Goal: Information Seeking & Learning: Check status

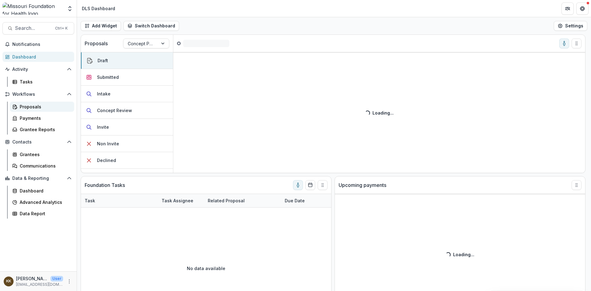
click at [28, 108] on div "Proposals" at bounding box center [45, 106] width 50 height 6
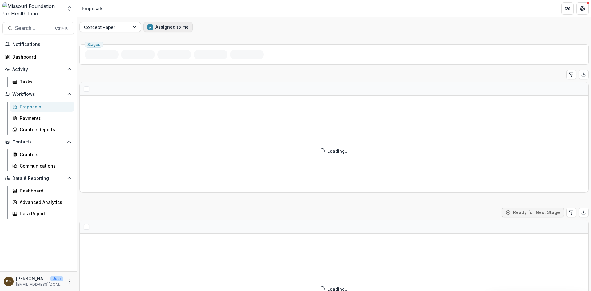
click at [150, 27] on span "button" at bounding box center [150, 27] width 6 height 6
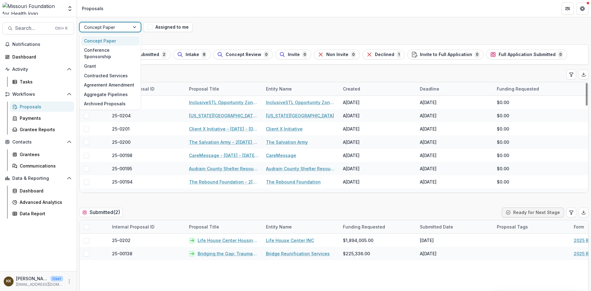
click at [119, 27] on div at bounding box center [104, 27] width 41 height 8
click at [94, 62] on div "Grant" at bounding box center [110, 66] width 58 height 10
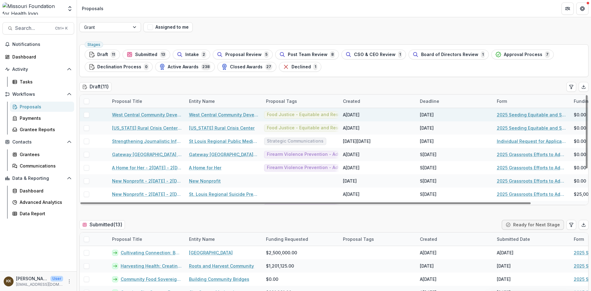
click at [201, 114] on link "West Central Community Development Corporation" at bounding box center [224, 114] width 70 height 6
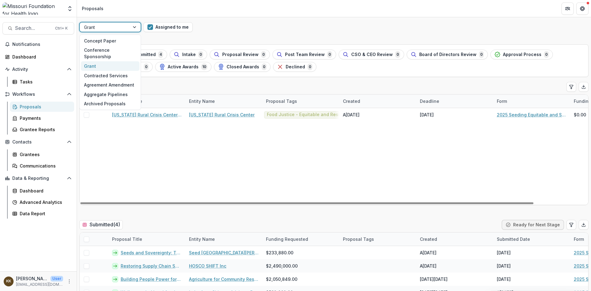
click at [114, 28] on div at bounding box center [104, 27] width 41 height 8
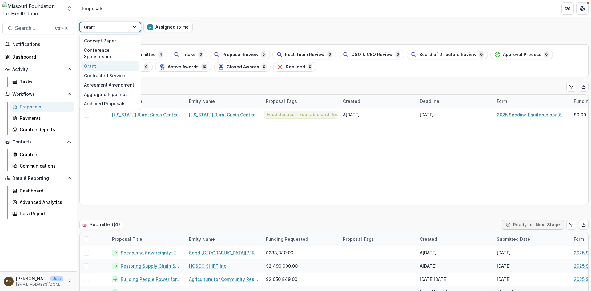
click at [94, 61] on div "Grant" at bounding box center [110, 66] width 58 height 10
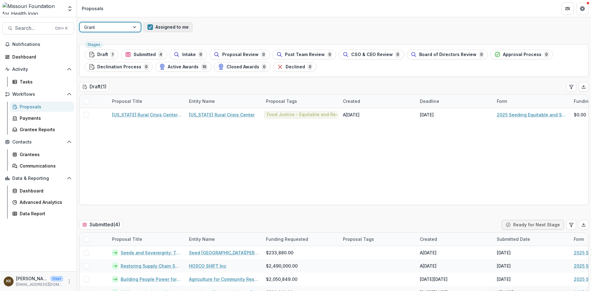
click at [150, 26] on span "button" at bounding box center [150, 27] width 6 height 6
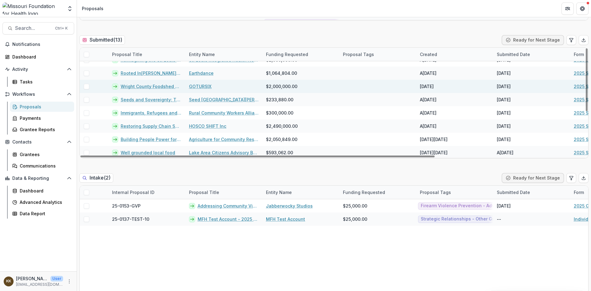
scroll to position [62, 0]
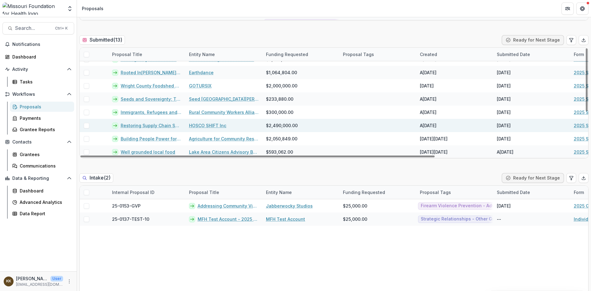
click at [196, 126] on link "HOSCO SHIFT Inc" at bounding box center [207, 125] width 37 height 6
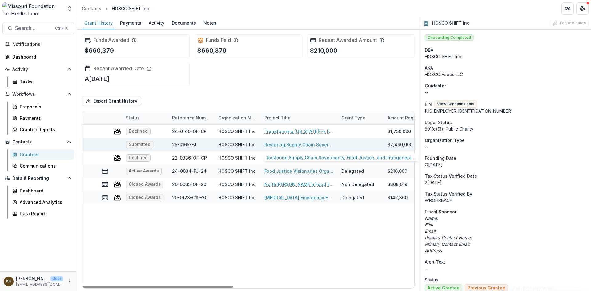
click at [279, 145] on link "Restoring Supply Chain Sovereignty, Food Justice, and Intergenerational Wealth …" at bounding box center [299, 144] width 70 height 6
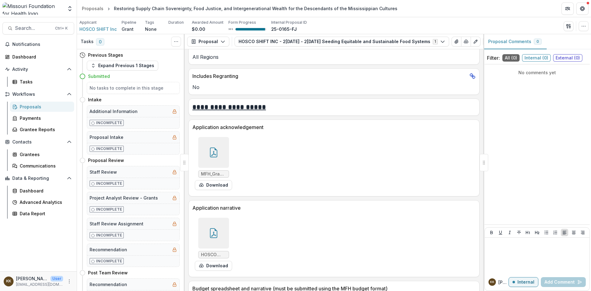
scroll to position [1785, 0]
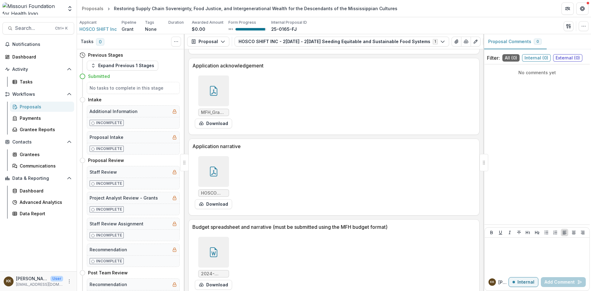
click at [212, 193] on span "HOSCO Food Producer Incubation Ecosystem.doc.pdf" at bounding box center [213, 193] width 25 height 5
click at [214, 167] on div at bounding box center [213, 171] width 31 height 31
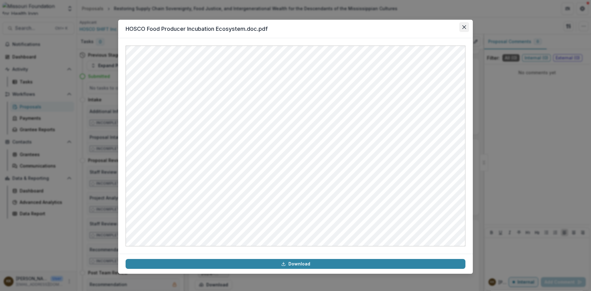
click at [462, 26] on button "Close" at bounding box center [464, 27] width 10 height 10
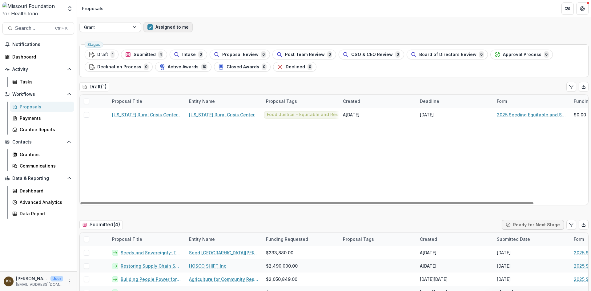
click at [150, 28] on span "button" at bounding box center [150, 27] width 6 height 6
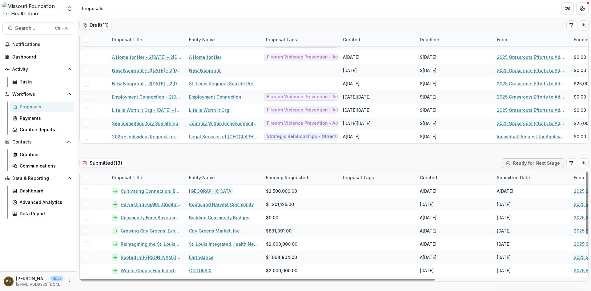
scroll to position [92, 0]
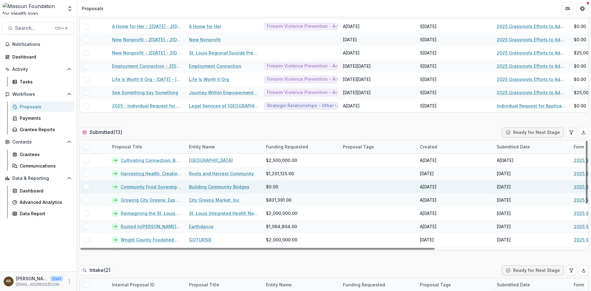
click at [201, 187] on link "Building Community Bridges" at bounding box center [219, 186] width 60 height 6
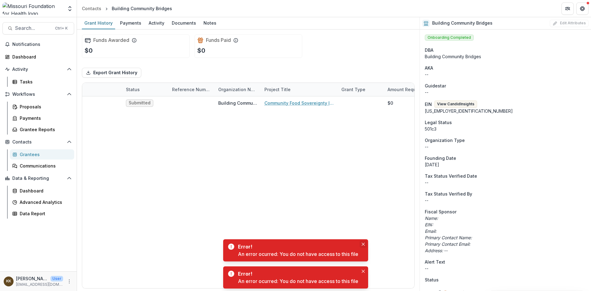
click at [365, 245] on icon "Close" at bounding box center [363, 244] width 3 height 3
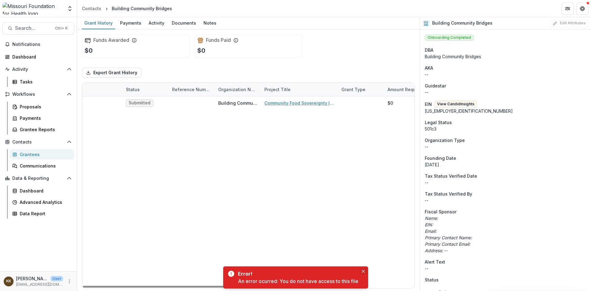
click at [362, 272] on icon "Close" at bounding box center [363, 271] width 3 height 3
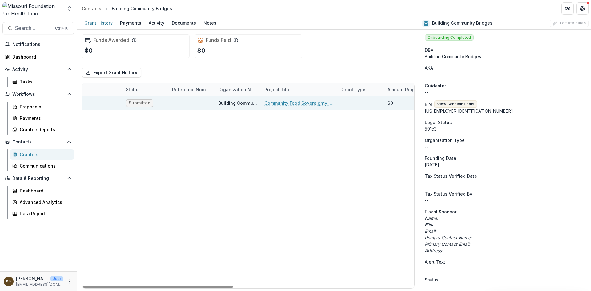
click at [292, 104] on link "Community Food Sovereignty Initiative (CFSI)" at bounding box center [299, 103] width 70 height 6
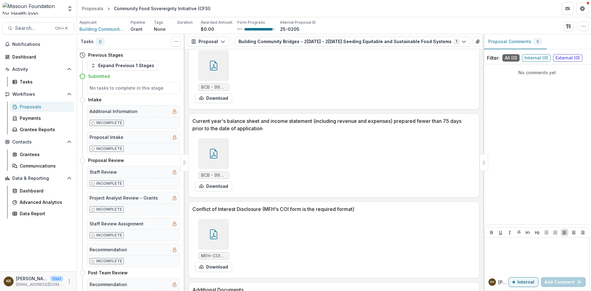
scroll to position [2278, 0]
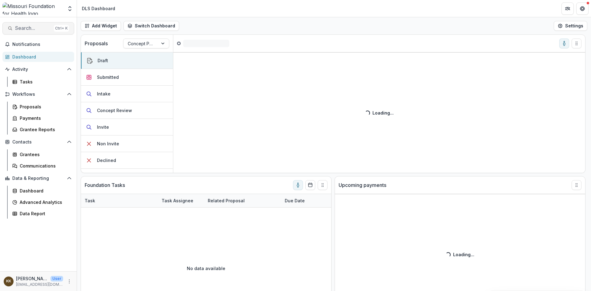
click at [34, 27] on span "Search..." at bounding box center [33, 28] width 36 height 6
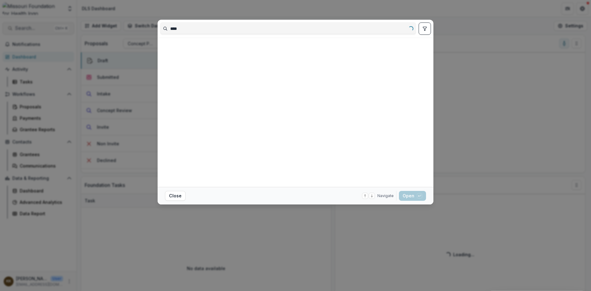
type input "****"
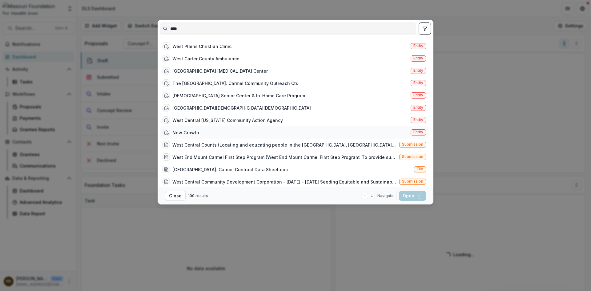
click at [190, 131] on div "New Growth" at bounding box center [185, 132] width 27 height 6
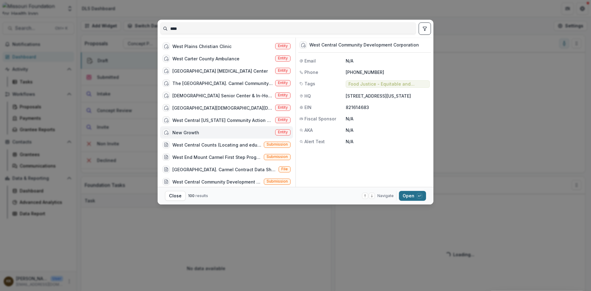
click at [410, 197] on button "Open with enter key" at bounding box center [412, 196] width 27 height 10
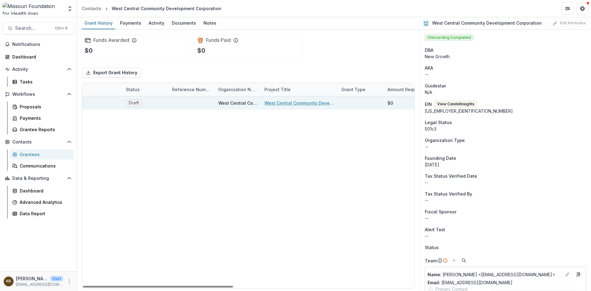
click at [290, 102] on link "West Central Community Development Corporation - 2[DATE] - 2[DATE] Seeding Equi…" at bounding box center [299, 103] width 70 height 6
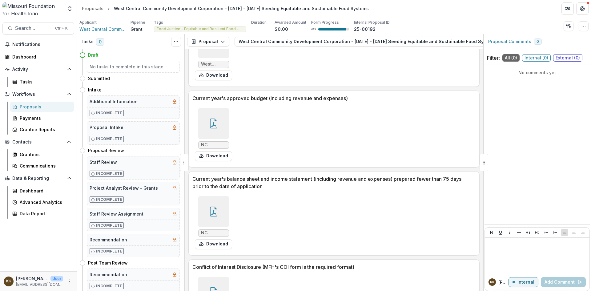
scroll to position [2538, 0]
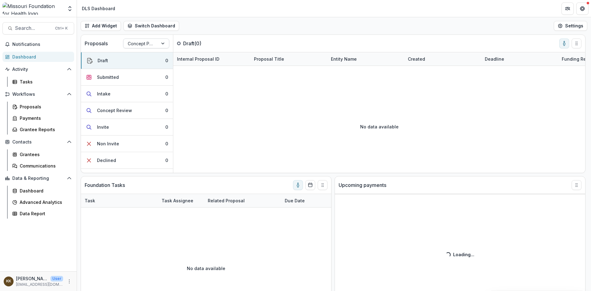
click at [140, 45] on div at bounding box center [141, 44] width 26 height 8
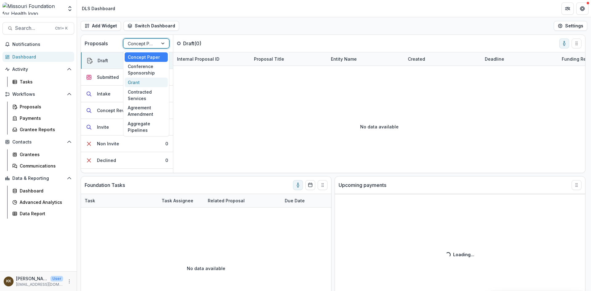
click at [135, 81] on div "Grant" at bounding box center [146, 83] width 43 height 10
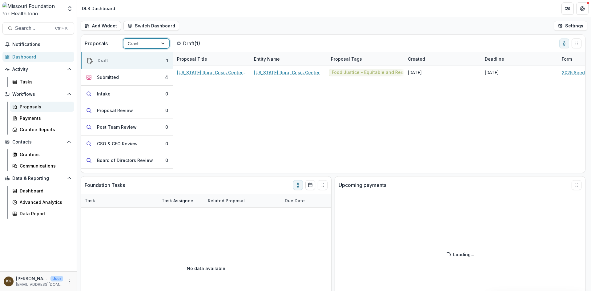
click at [26, 107] on div "Proposals" at bounding box center [45, 106] width 50 height 6
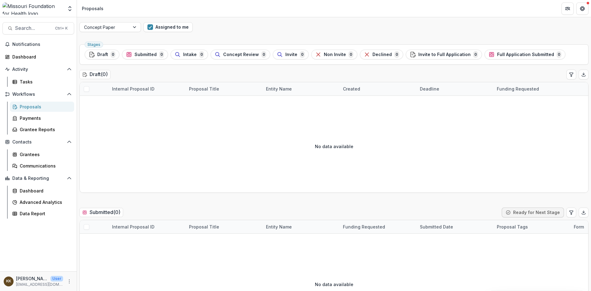
drag, startPoint x: 150, startPoint y: 27, endPoint x: 287, endPoint y: 28, distance: 137.0
click at [150, 27] on span "button" at bounding box center [150, 27] width 6 height 6
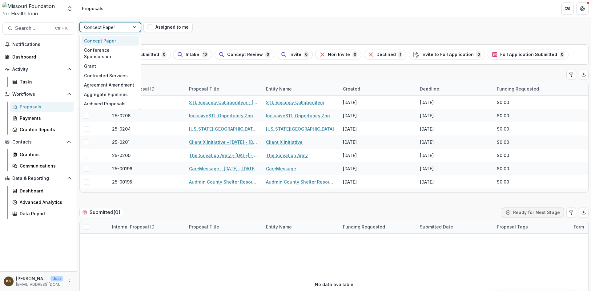
click at [134, 28] on div at bounding box center [135, 26] width 11 height 9
click at [114, 61] on div "Grant" at bounding box center [110, 66] width 58 height 10
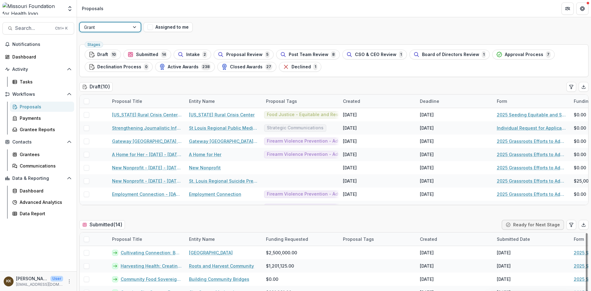
scroll to position [31, 0]
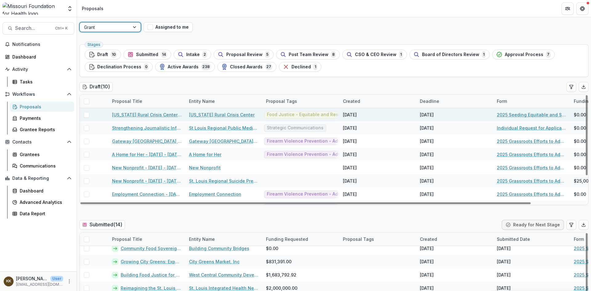
click at [209, 114] on link "[US_STATE] Rural Crisis Center" at bounding box center [222, 114] width 66 height 6
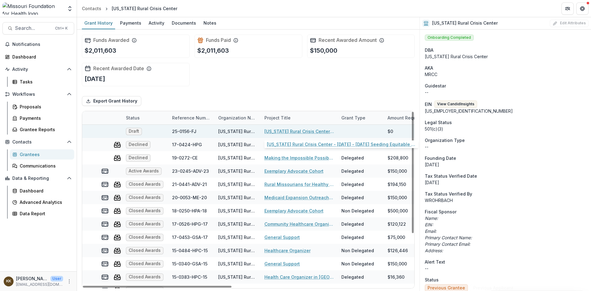
click at [294, 132] on link "[US_STATE] Rural Crisis Center - 2[DATE] - 2[DATE] Seeding Equitable and Sustai…" at bounding box center [299, 131] width 70 height 6
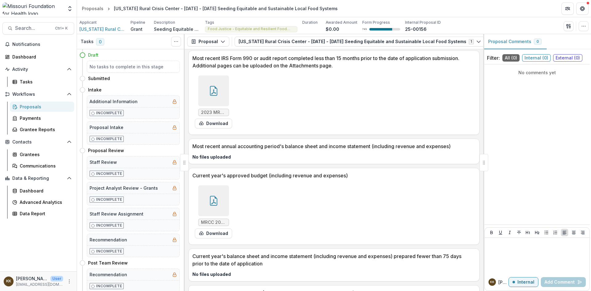
scroll to position [1783, 0]
